Goal: Obtain resource: Download file/media

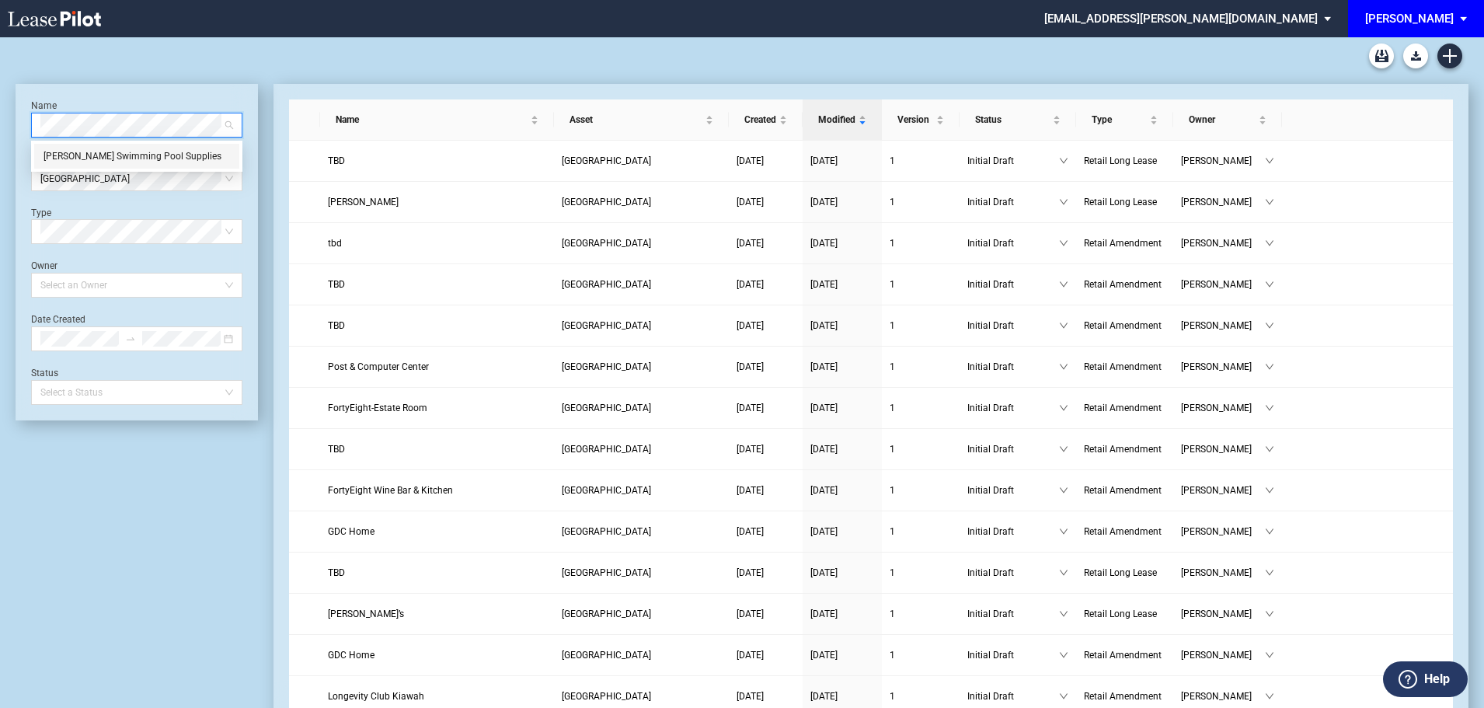
click at [161, 159] on div "Leslie’s Swimming Pool Supplies" at bounding box center [137, 156] width 187 height 16
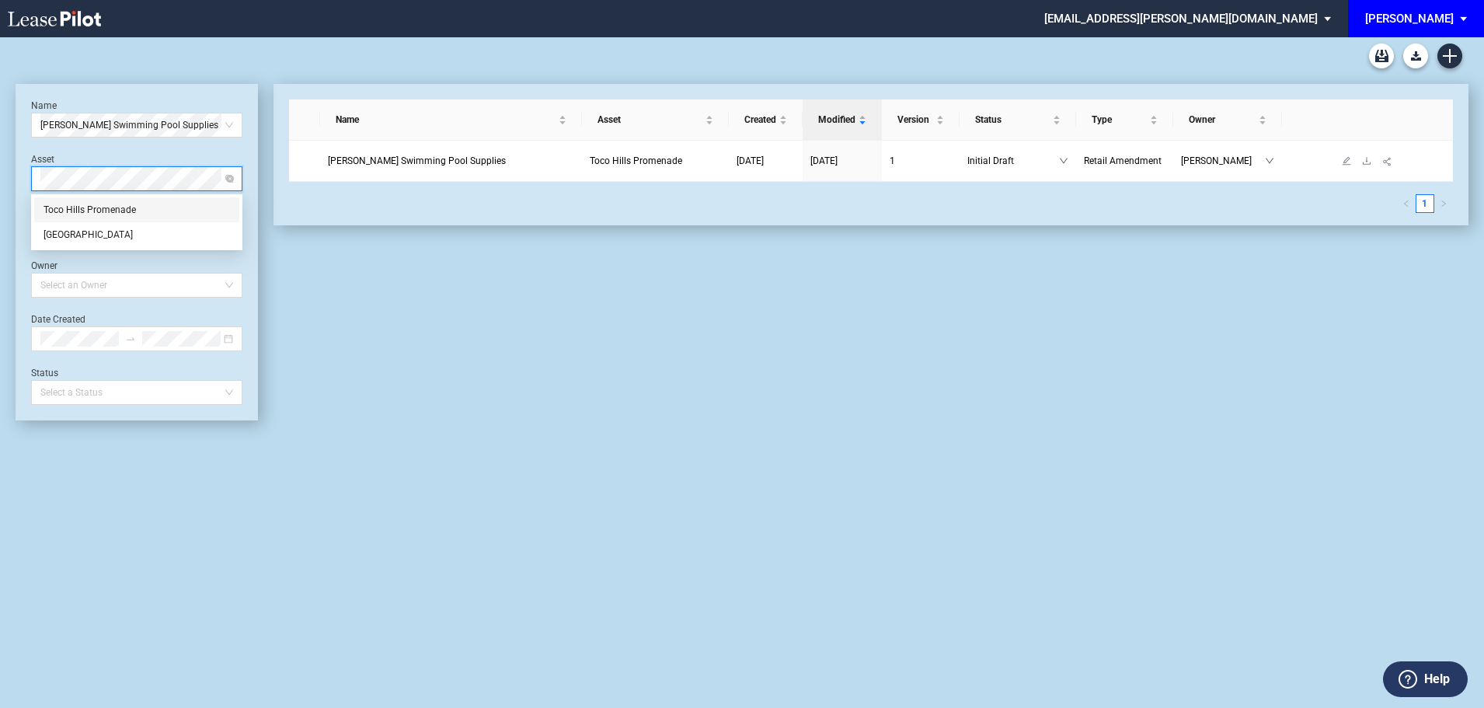
drag, startPoint x: 117, startPoint y: 207, endPoint x: 348, endPoint y: 159, distance: 235.9
click at [117, 208] on div "Toco Hills Promenade" at bounding box center [137, 210] width 187 height 16
click at [411, 162] on span "Leslie’s Swimming Pool Supplies" at bounding box center [417, 160] width 178 height 11
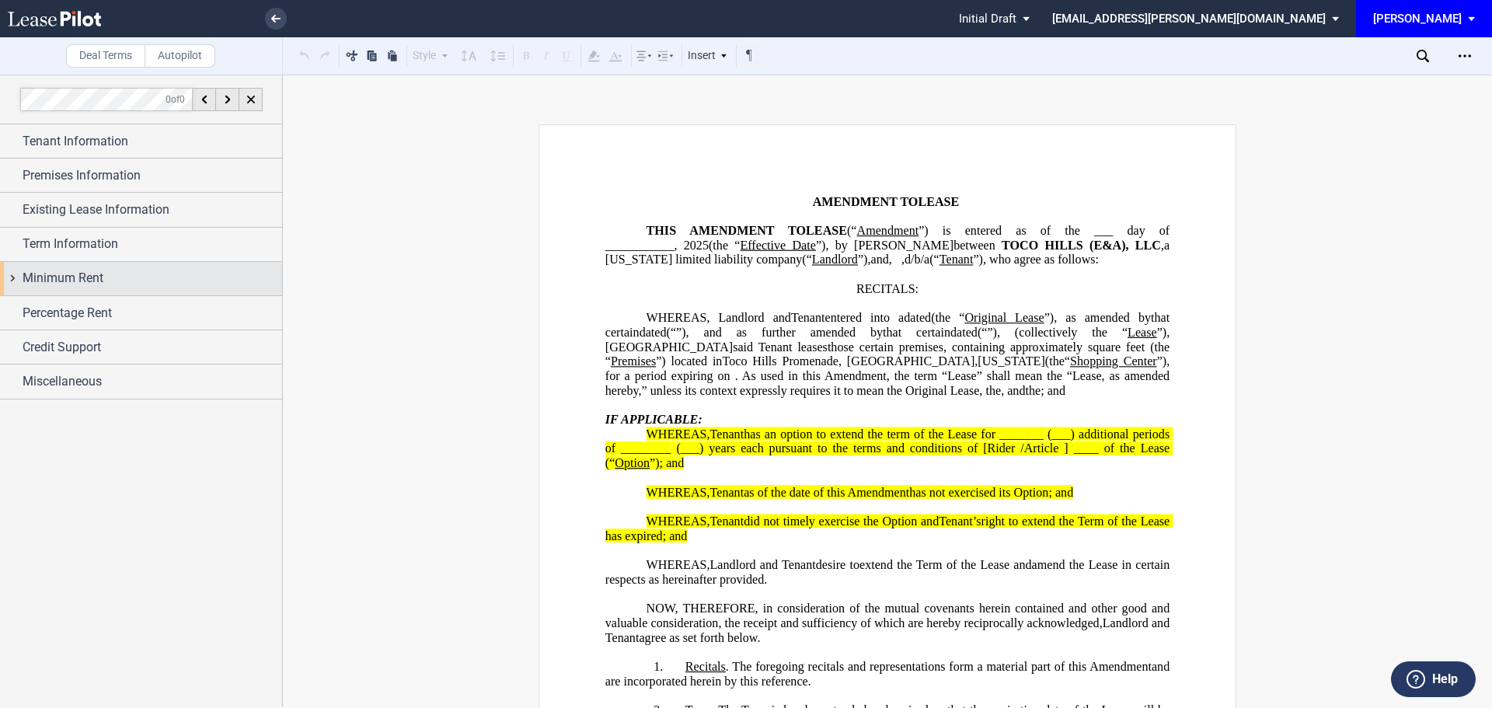
click at [103, 270] on span "Minimum Rent" at bounding box center [63, 278] width 81 height 19
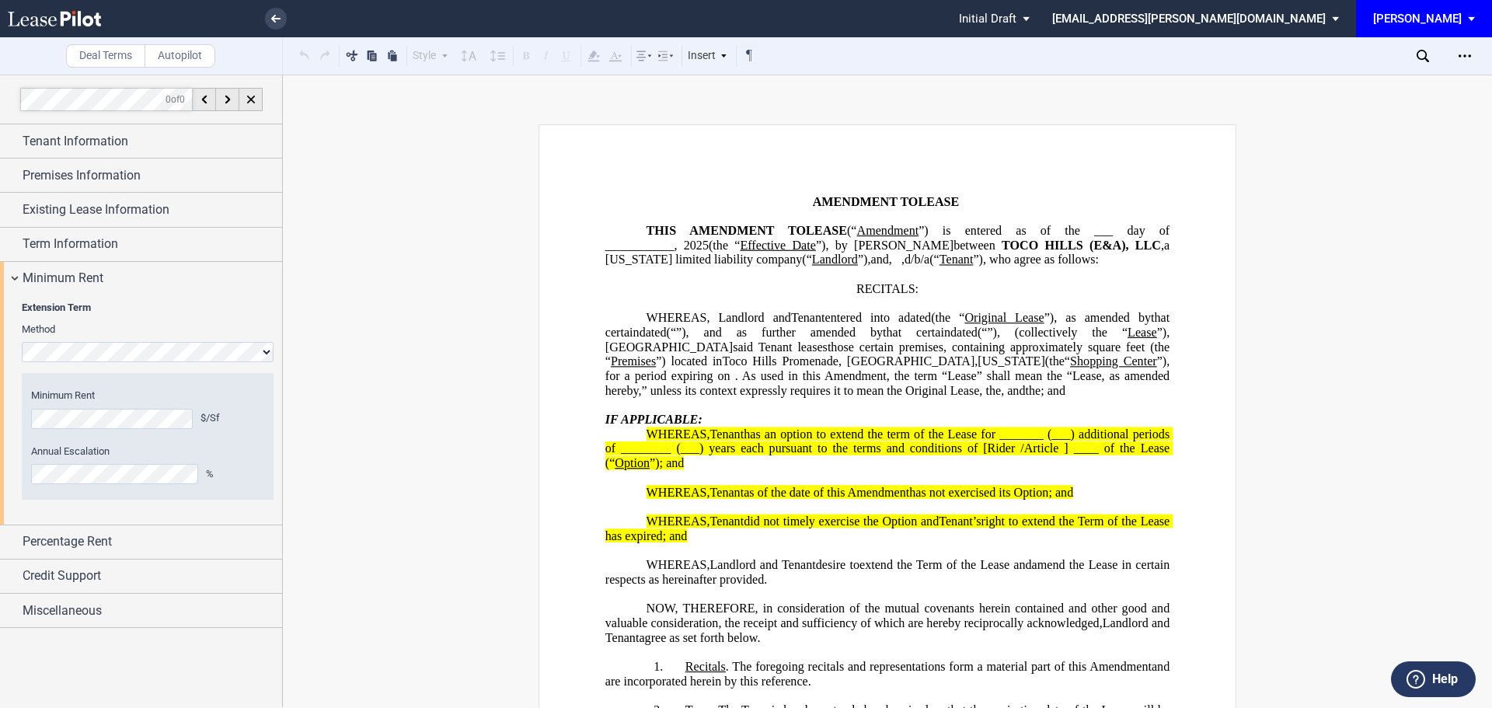
click at [2, 408] on div "Extension Term Method Hide Year 1 $/Sf Year 2 $/Sf Year 3 $/Sf Year 4 $/Sf Year…" at bounding box center [141, 409] width 282 height 229
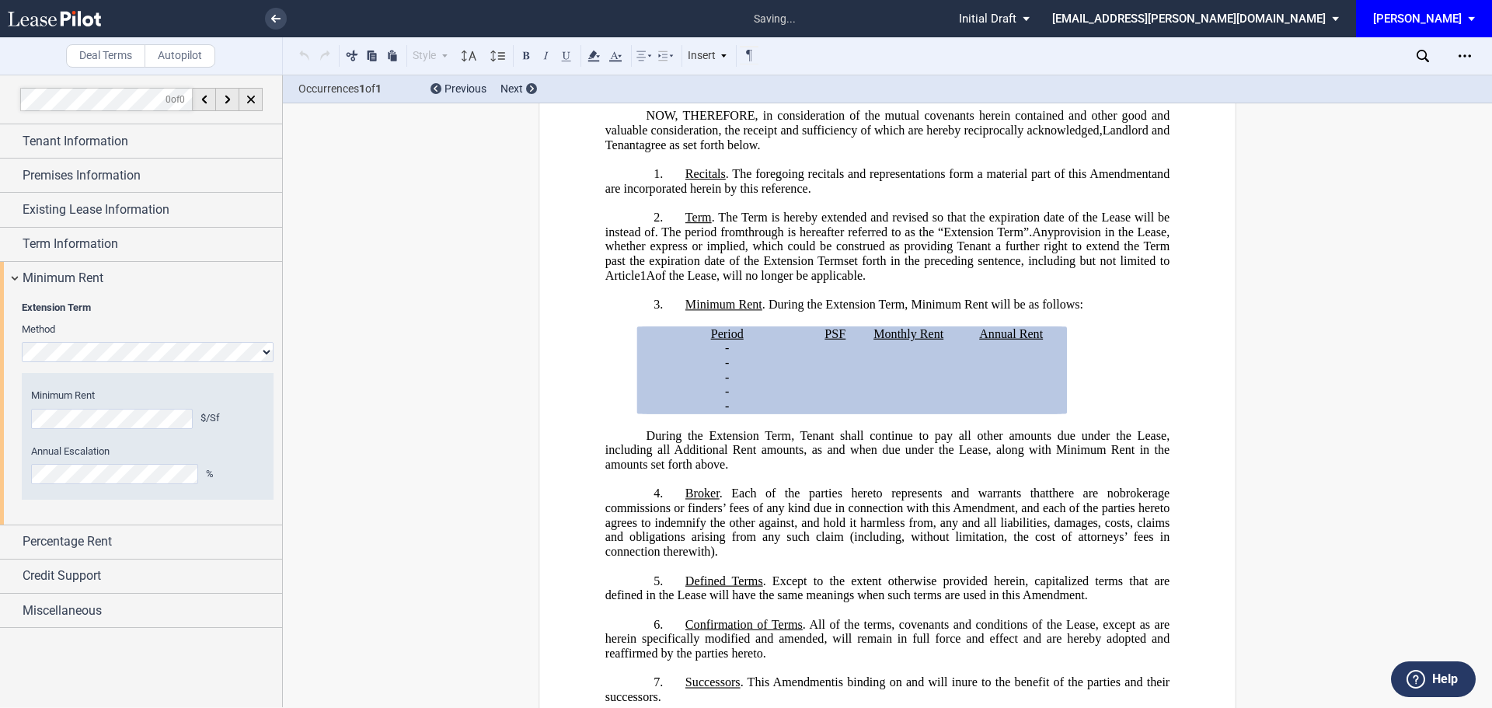
scroll to position [576, 0]
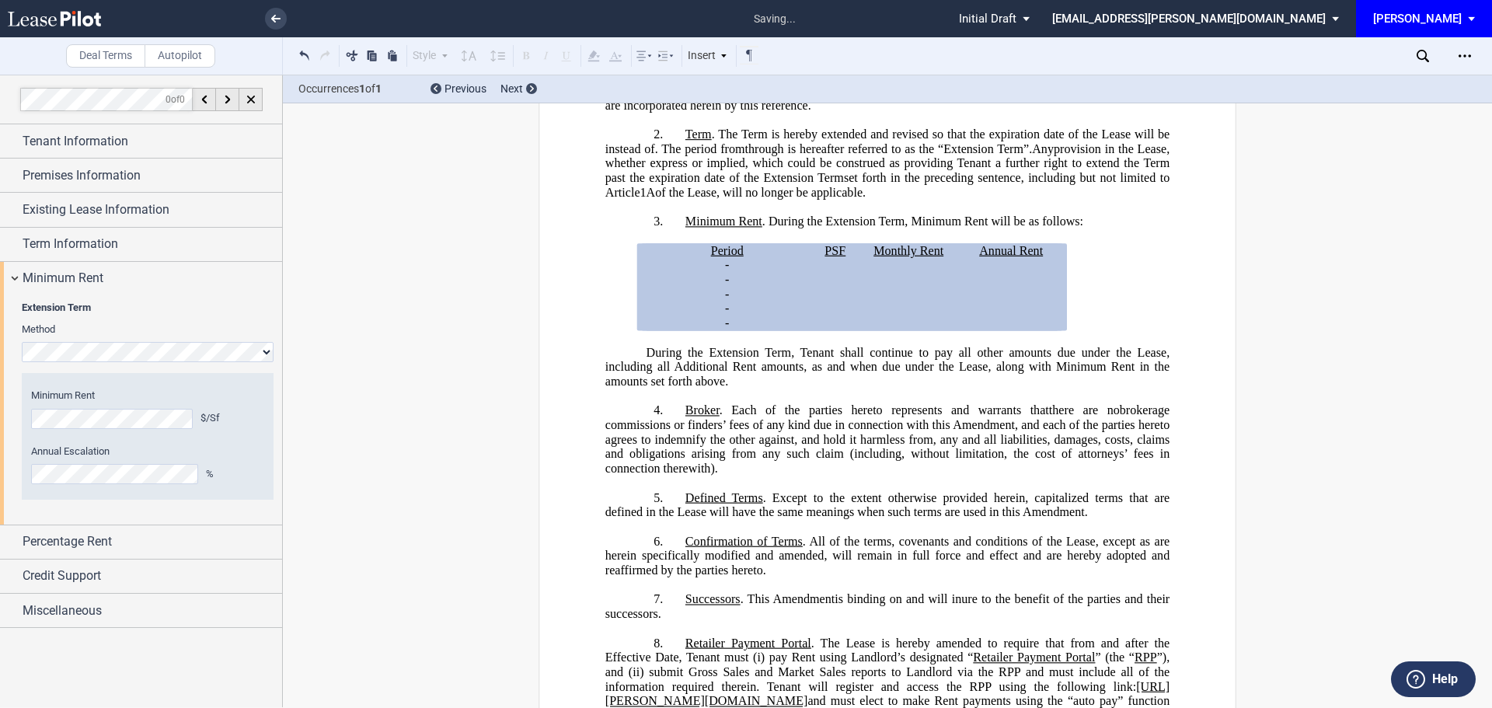
click at [22, 479] on div "Year 1 $/Sf Year 2 $/Sf Year 3 $/Sf Year 4 $/Sf Year 5 $/Sf Minimum Rent $/Sf A…" at bounding box center [148, 436] width 252 height 126
click at [1472, 53] on div "Open Lease options menu" at bounding box center [1464, 56] width 25 height 25
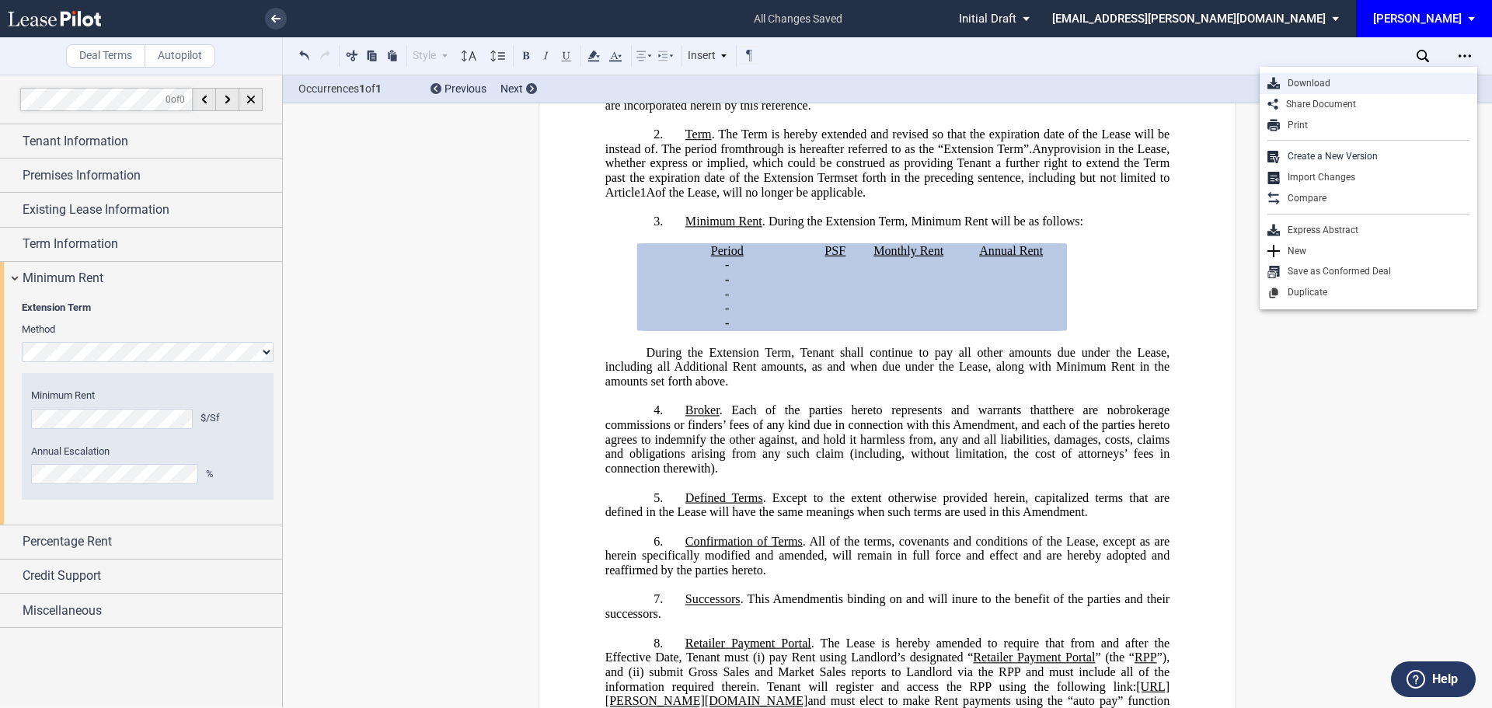
click at [1317, 82] on div "Download" at bounding box center [1375, 83] width 190 height 13
